Goal: Information Seeking & Learning: Understand process/instructions

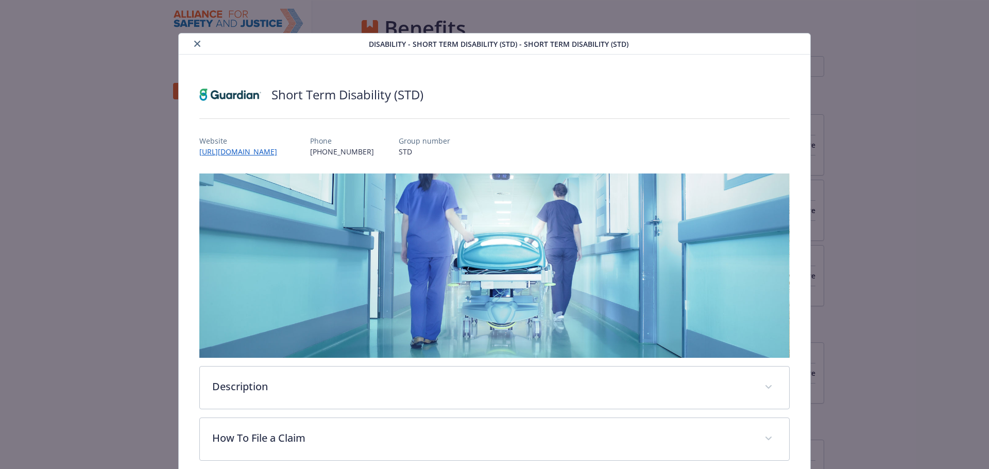
scroll to position [31, 0]
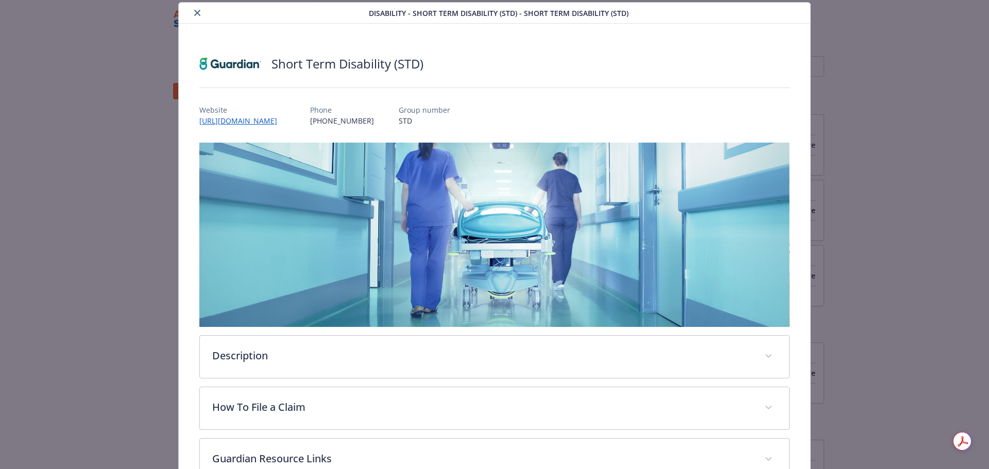
click at [194, 12] on icon "close" at bounding box center [197, 13] width 6 height 6
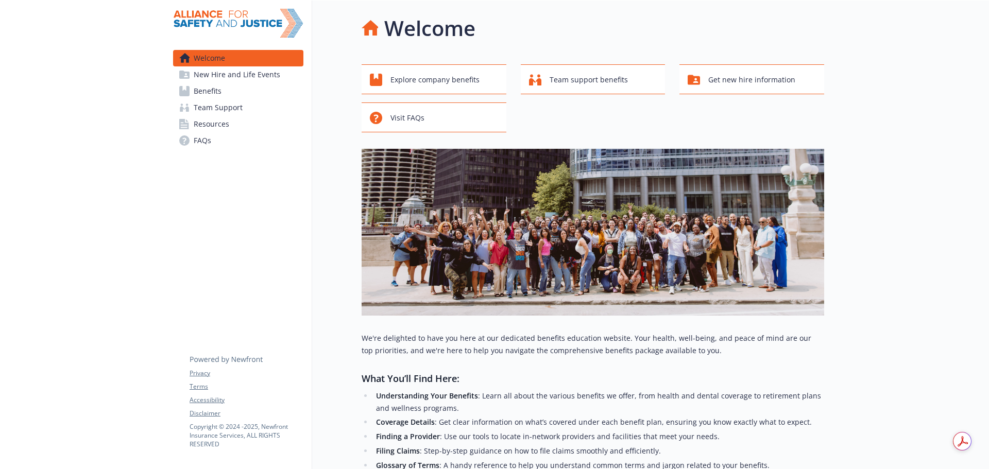
click at [231, 89] on link "Benefits" at bounding box center [238, 91] width 130 height 16
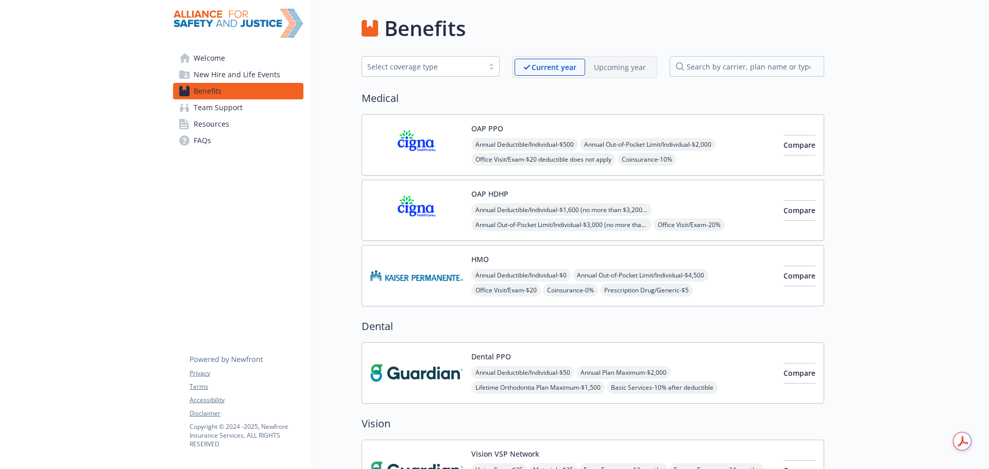
click at [637, 68] on p "Upcoming year" at bounding box center [620, 67] width 52 height 11
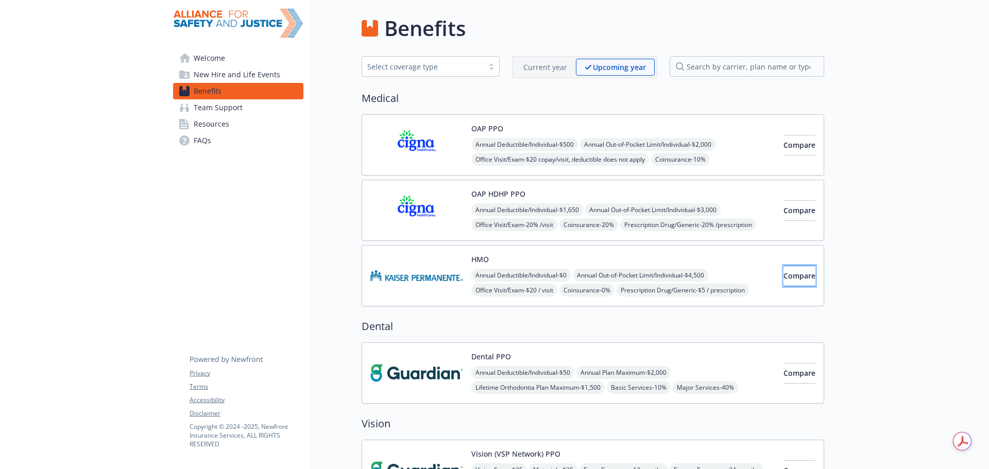
click at [783, 279] on span "Compare" at bounding box center [799, 276] width 32 height 10
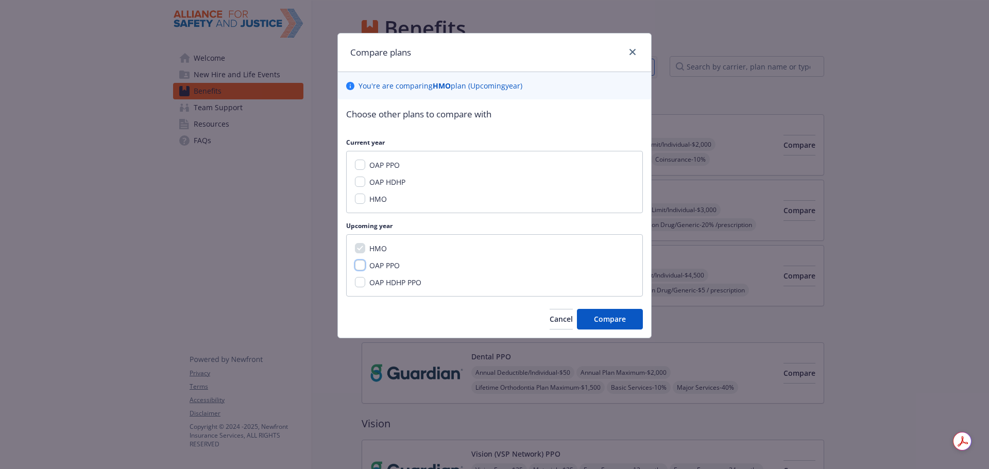
click at [359, 264] on input "OAP PPO" at bounding box center [360, 265] width 10 height 10
checkbox input "true"
click at [365, 283] on input "OAP HDHP PPO" at bounding box center [360, 282] width 10 height 10
checkbox input "true"
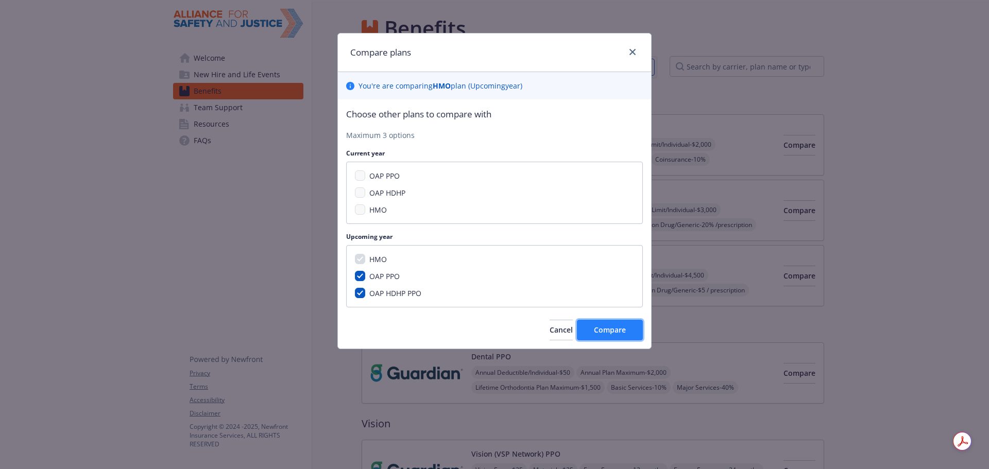
click at [608, 327] on span "Compare" at bounding box center [610, 330] width 32 height 10
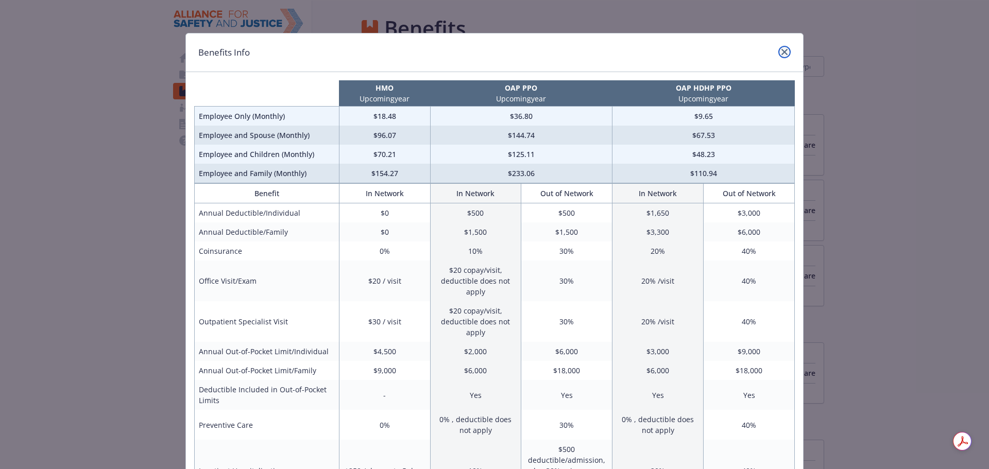
click at [781, 50] on icon "close" at bounding box center [784, 52] width 6 height 6
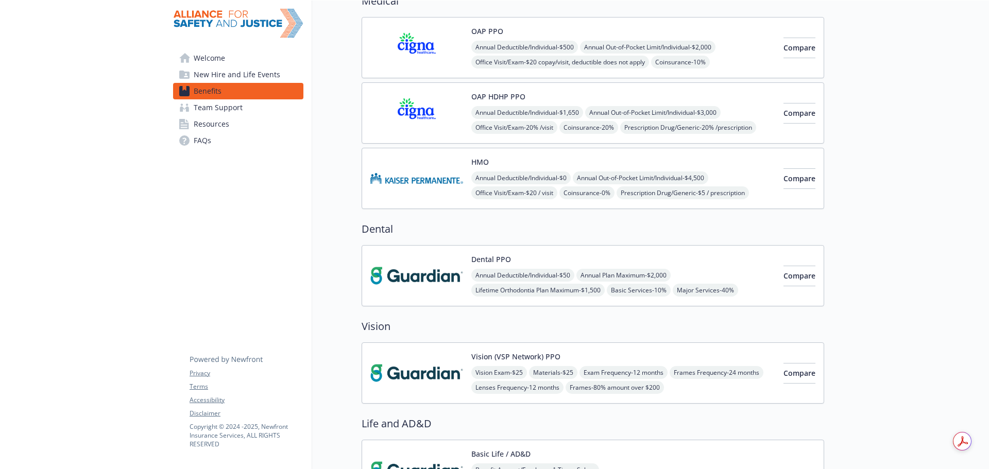
scroll to position [155, 0]
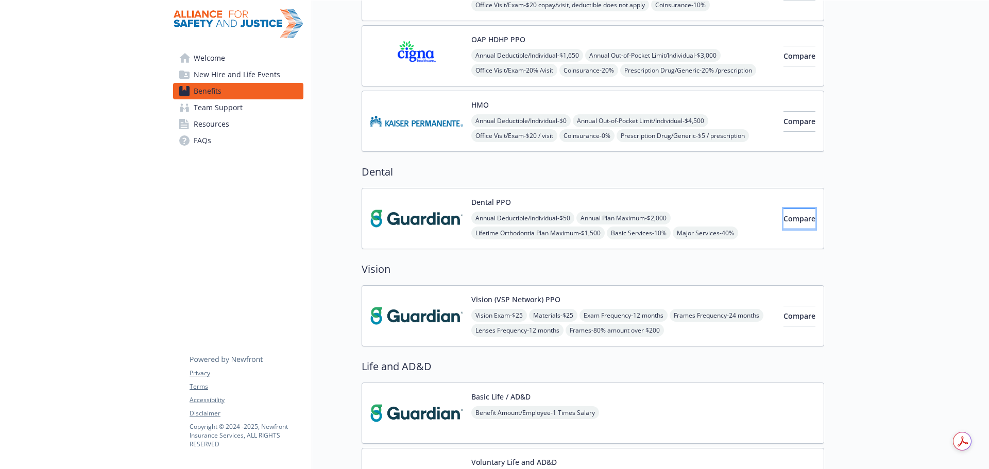
click at [788, 218] on span "Compare" at bounding box center [799, 219] width 32 height 10
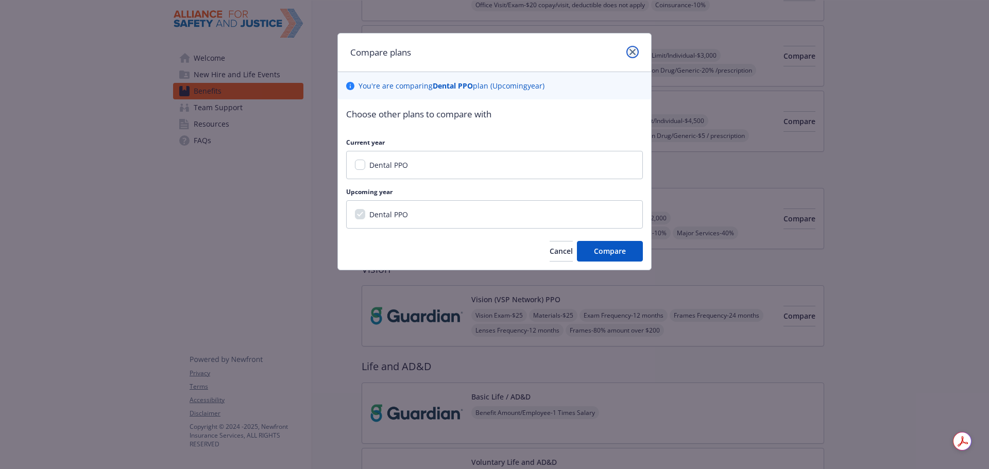
click at [633, 53] on icon "close" at bounding box center [632, 52] width 6 height 6
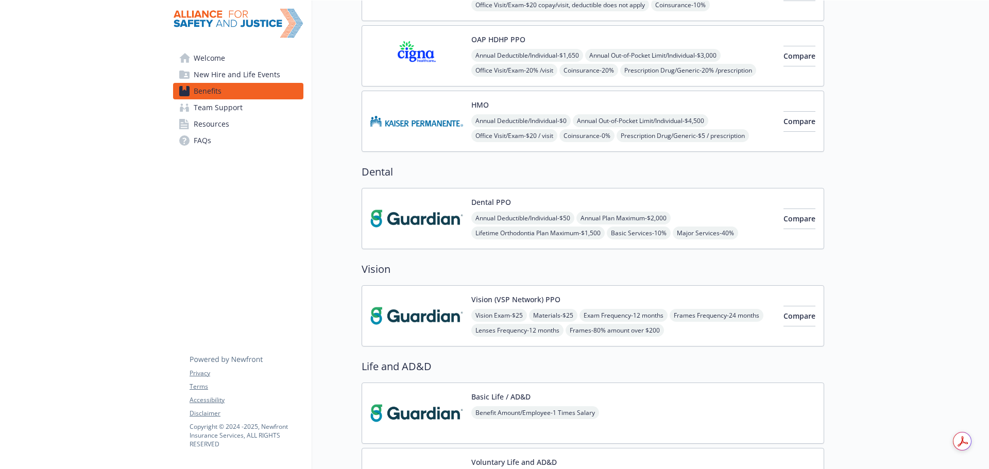
click at [433, 223] on img at bounding box center [416, 219] width 93 height 44
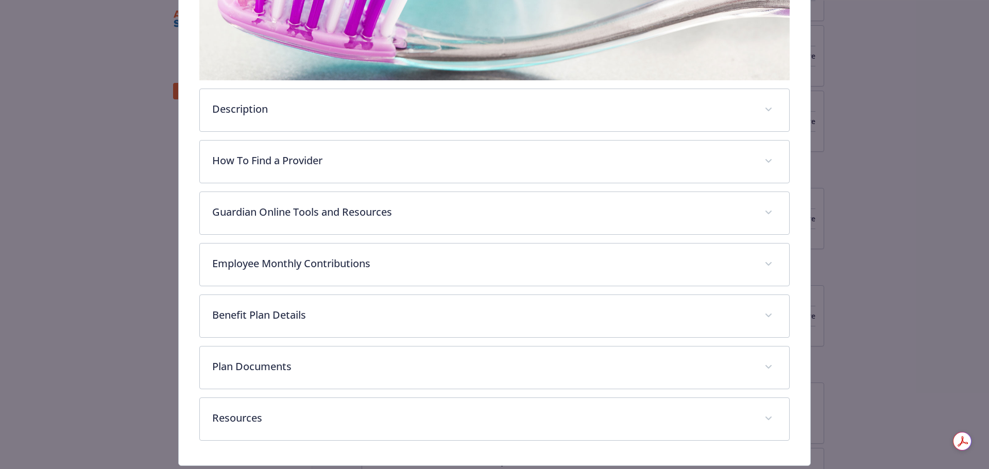
scroll to position [306, 0]
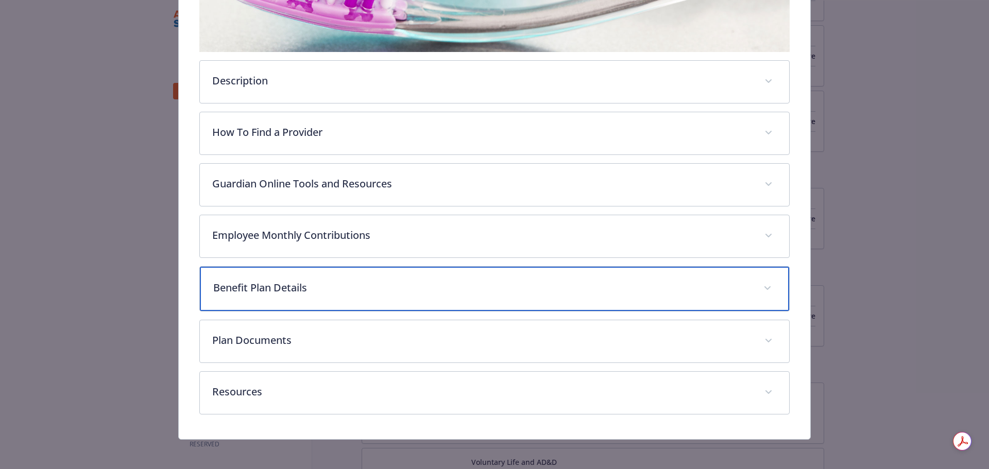
click at [418, 269] on div "Benefit Plan Details" at bounding box center [495, 289] width 590 height 44
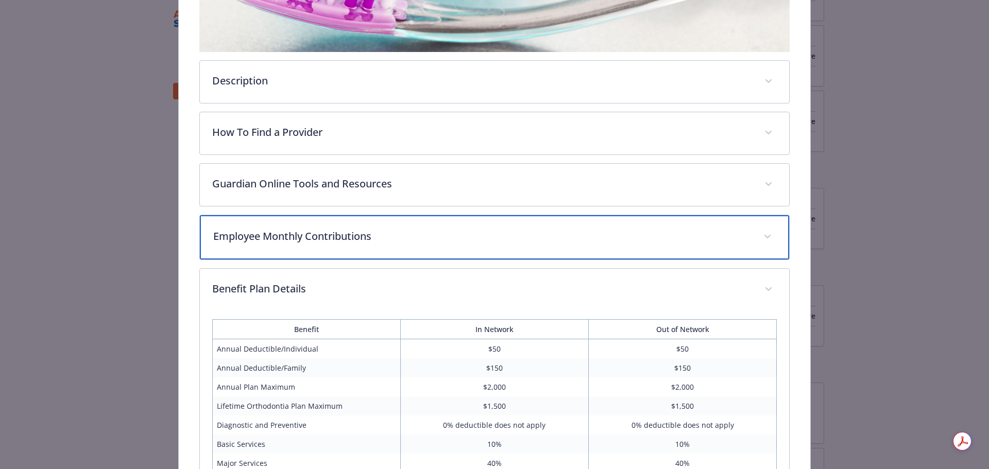
click at [482, 236] on p "Employee Monthly Contributions" at bounding box center [482, 236] width 538 height 15
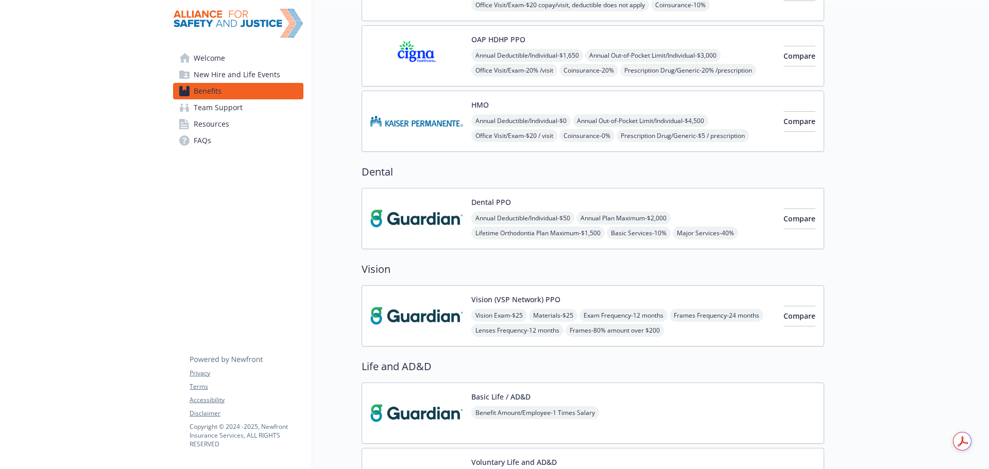
click at [677, 303] on div "Vision (VSP Network) PPO Vision Exam - $25 Materials - $25 Exam Frequency - 12 …" at bounding box center [623, 316] width 304 height 44
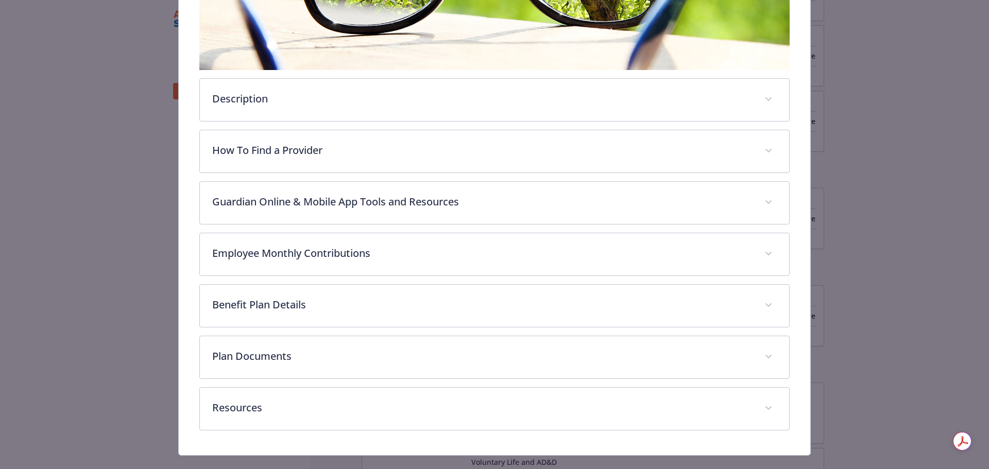
scroll to position [306, 0]
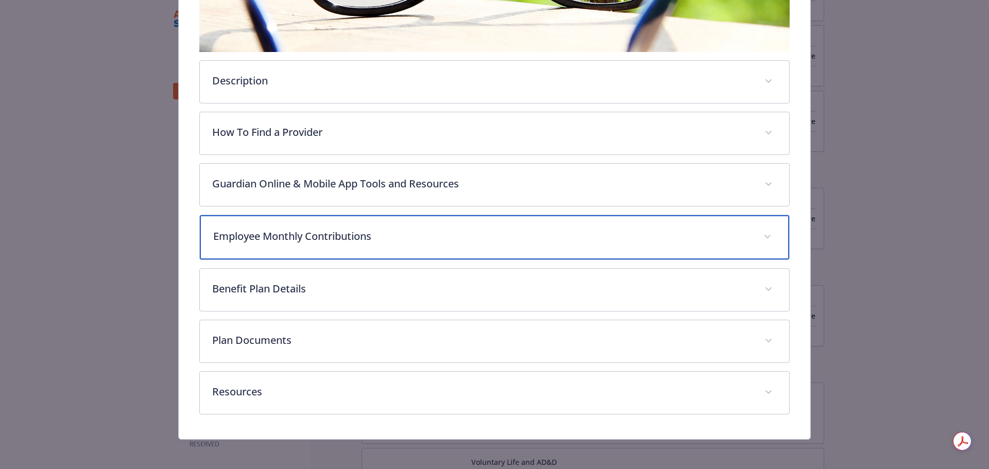
click at [387, 233] on p "Employee Monthly Contributions" at bounding box center [482, 236] width 538 height 15
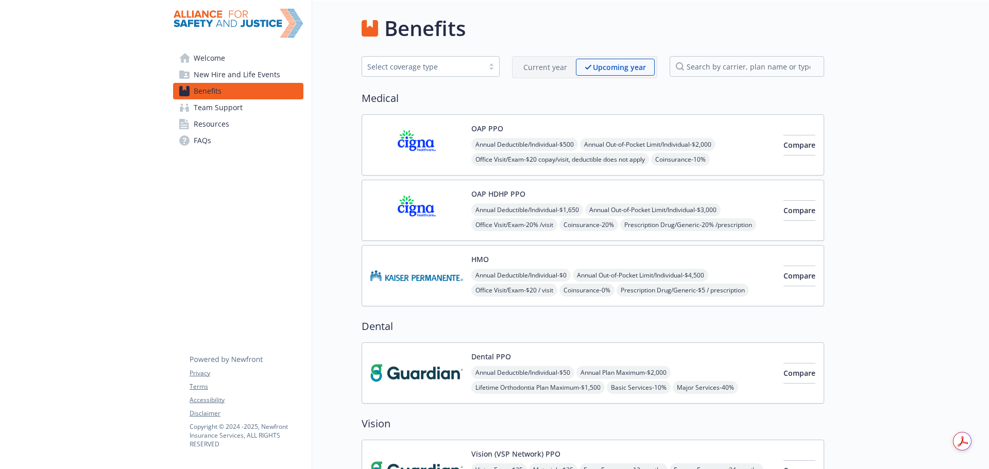
drag, startPoint x: 206, startPoint y: 52, endPoint x: 206, endPoint y: 60, distance: 7.7
click at [206, 52] on span "Welcome" at bounding box center [209, 58] width 31 height 16
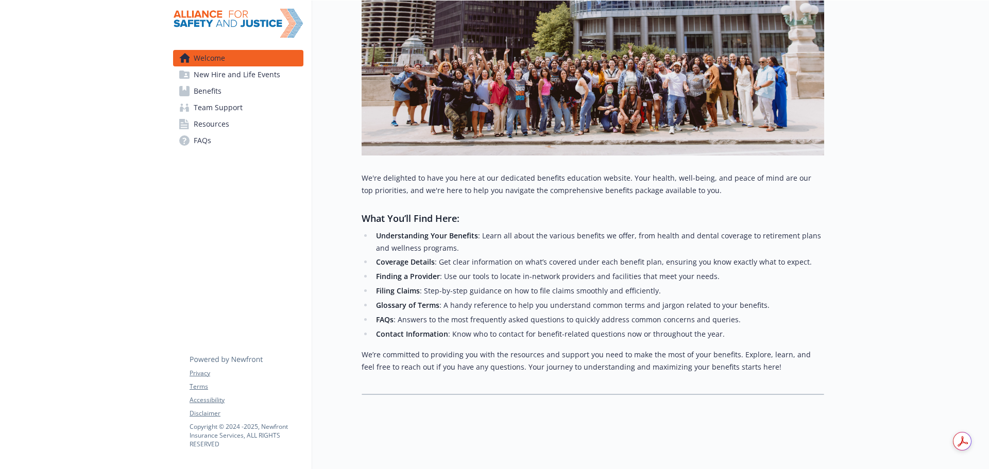
scroll to position [168, 0]
click at [225, 80] on span "New Hire and Life Events" at bounding box center [237, 74] width 87 height 16
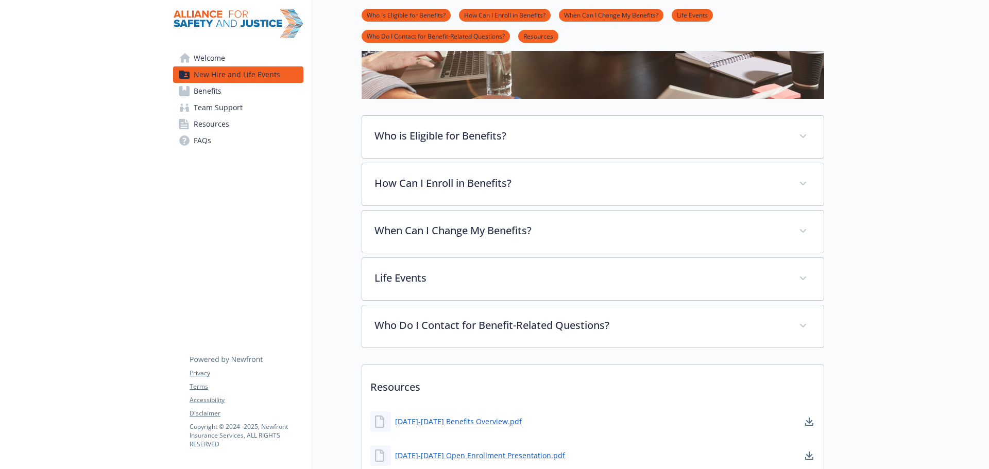
scroll to position [153, 0]
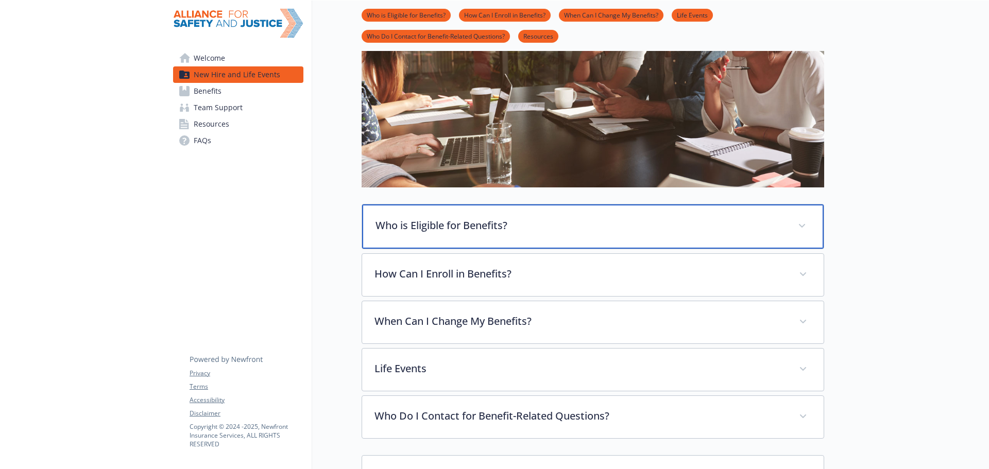
click at [534, 231] on p "Who is Eligible for Benefits?" at bounding box center [580, 225] width 410 height 15
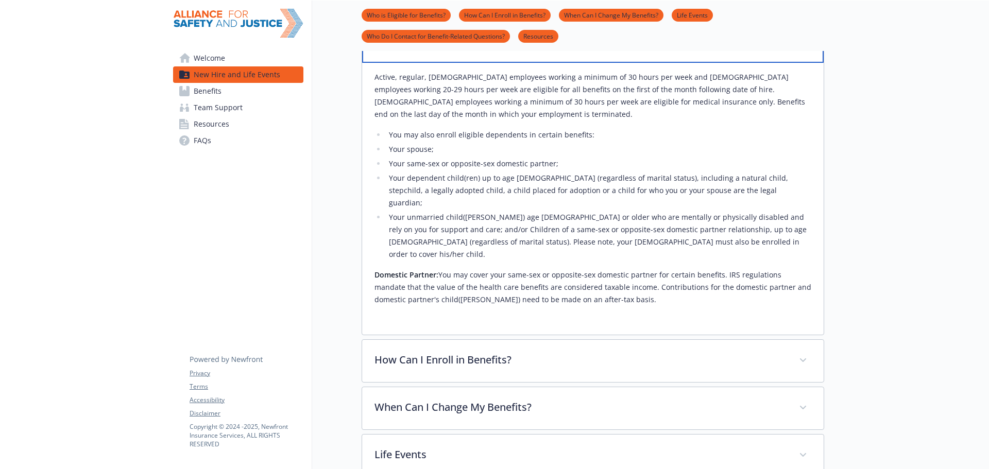
scroll to position [359, 0]
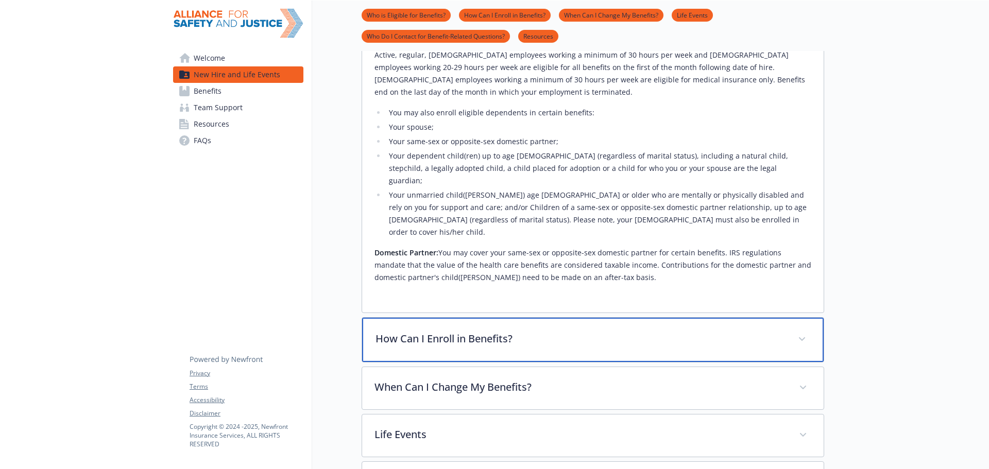
click at [571, 323] on div "How Can I Enroll in Benefits?" at bounding box center [593, 340] width 462 height 44
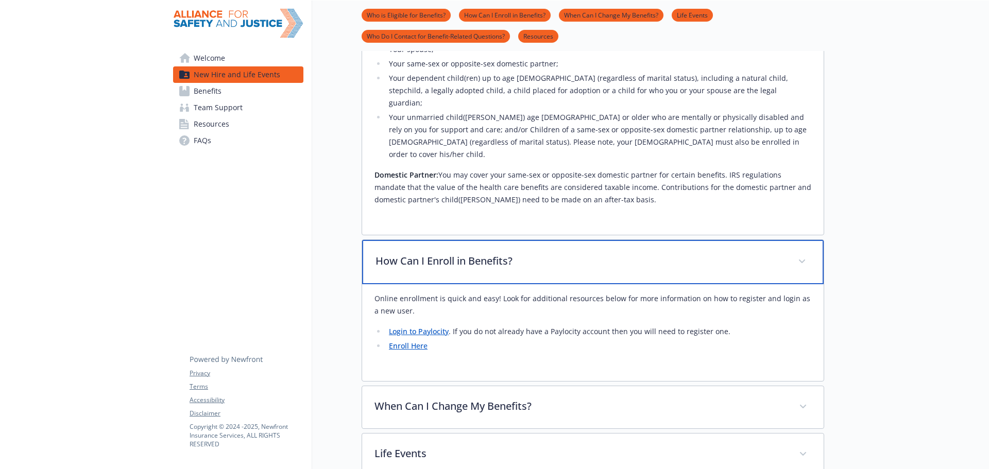
scroll to position [514, 0]
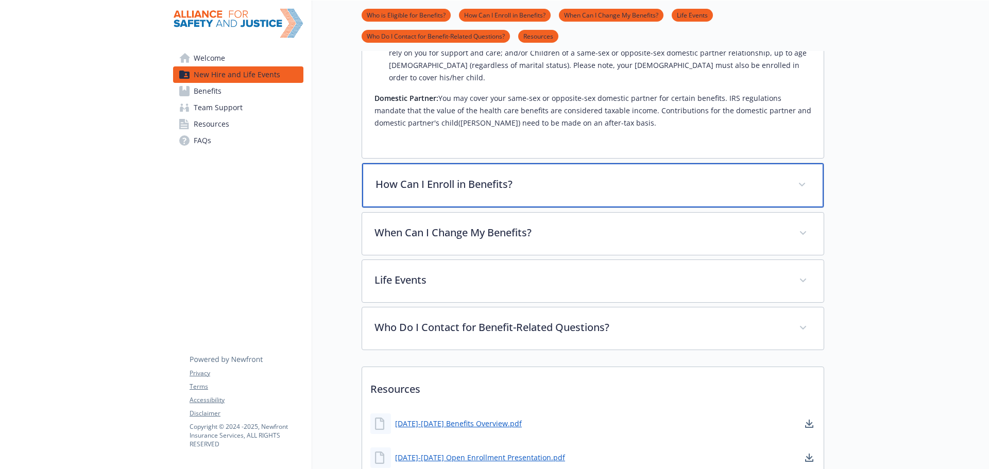
click at [470, 177] on p "How Can I Enroll in Benefits?" at bounding box center [580, 184] width 410 height 15
